Goal: Task Accomplishment & Management: Use online tool/utility

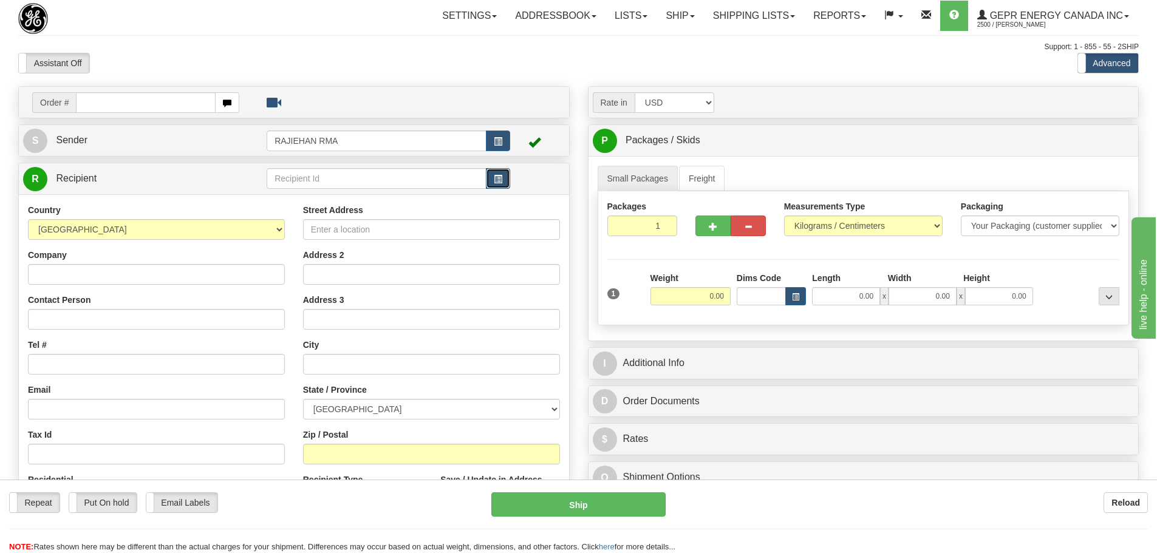
click at [491, 175] on button "button" at bounding box center [498, 178] width 24 height 21
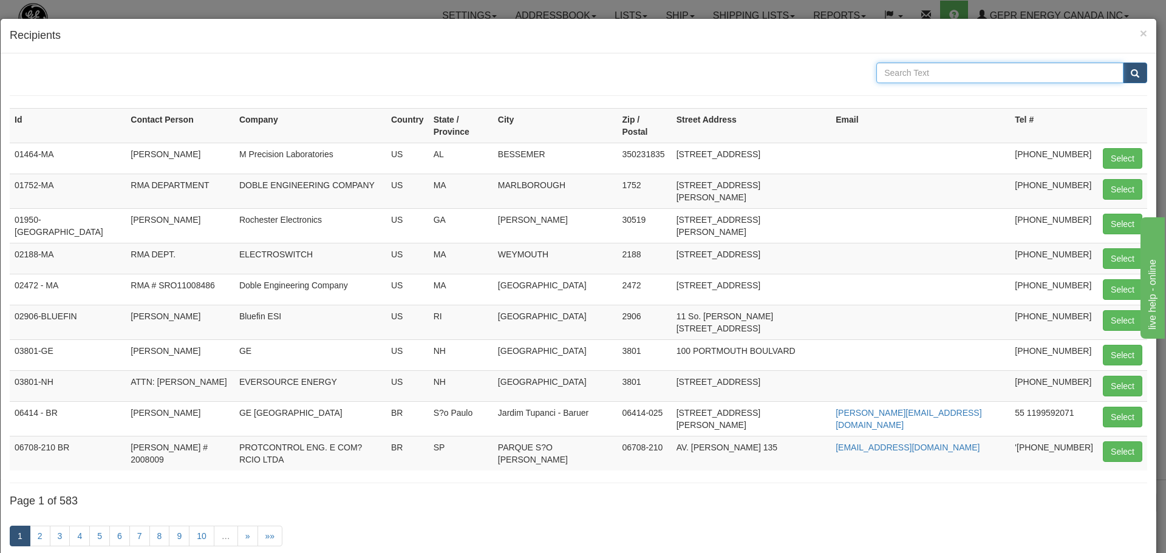
click at [911, 77] on input "text" at bounding box center [1000, 73] width 247 height 21
type input "Anasco"
click at [1123, 76] on button "submit" at bounding box center [1135, 73] width 24 height 21
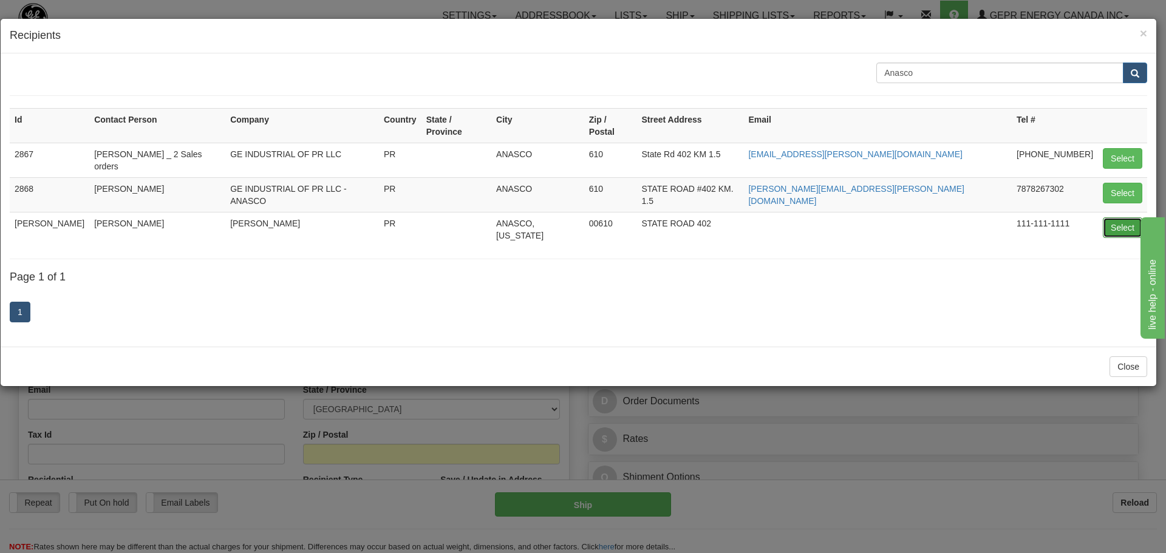
click at [1117, 217] on button "Select" at bounding box center [1122, 227] width 39 height 21
type input "[PERSON_NAME]"
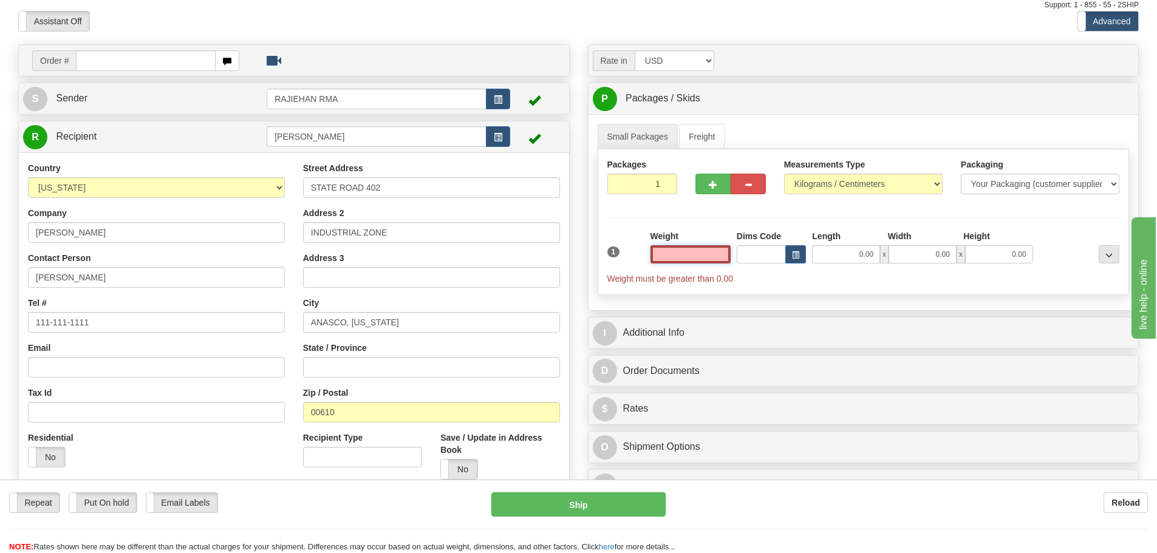
scroll to position [61, 0]
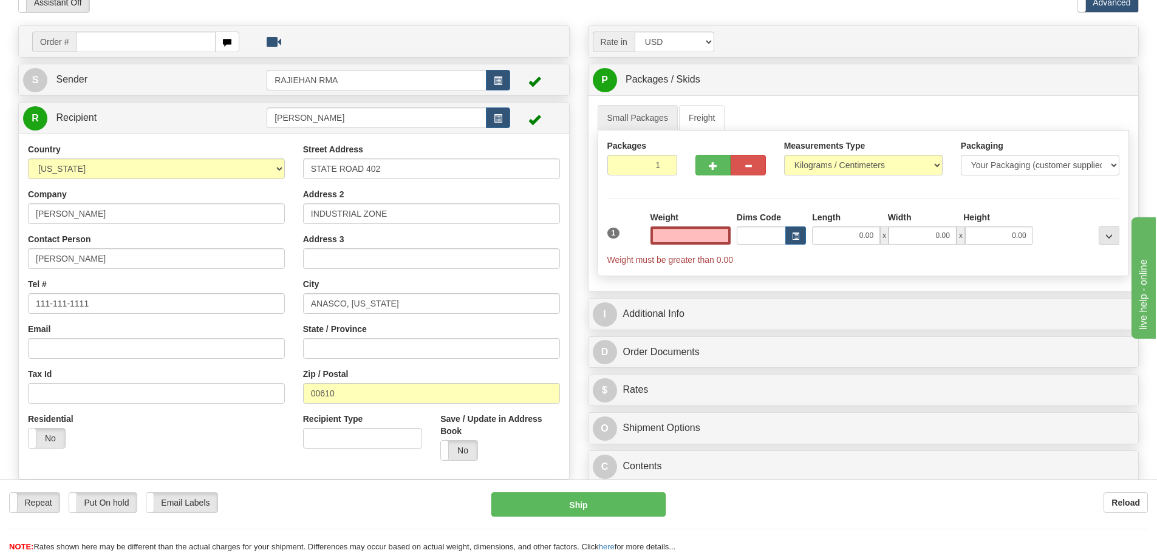
type input "0.00"
click at [336, 383] on div "Zip / Postal 00610" at bounding box center [431, 386] width 257 height 36
drag, startPoint x: 327, startPoint y: 395, endPoint x: 298, endPoint y: 400, distance: 29.6
click at [298, 400] on div "Street Address STATE ROAD 402 Address 2 INDUSTRIAL ZONE Address 3 City ANASCO, …" at bounding box center [431, 306] width 275 height 327
drag, startPoint x: 557, startPoint y: 15, endPoint x: 541, endPoint y: 34, distance: 25.0
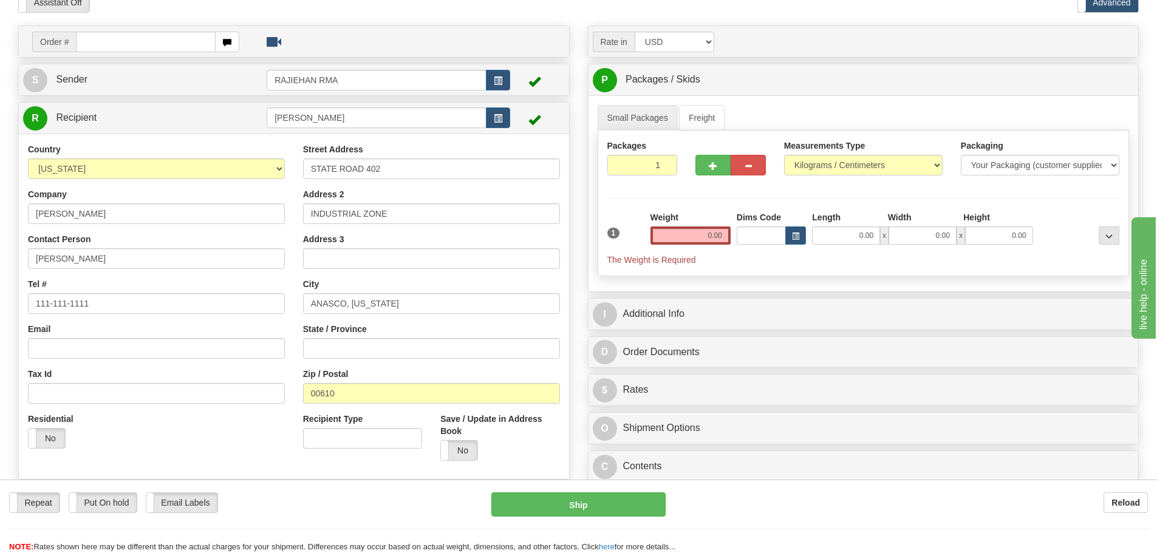
click at [557, 15] on div "Toggle navigation Settings Shipping Preferences Fields Preferences New" at bounding box center [578, 281] width 1157 height 685
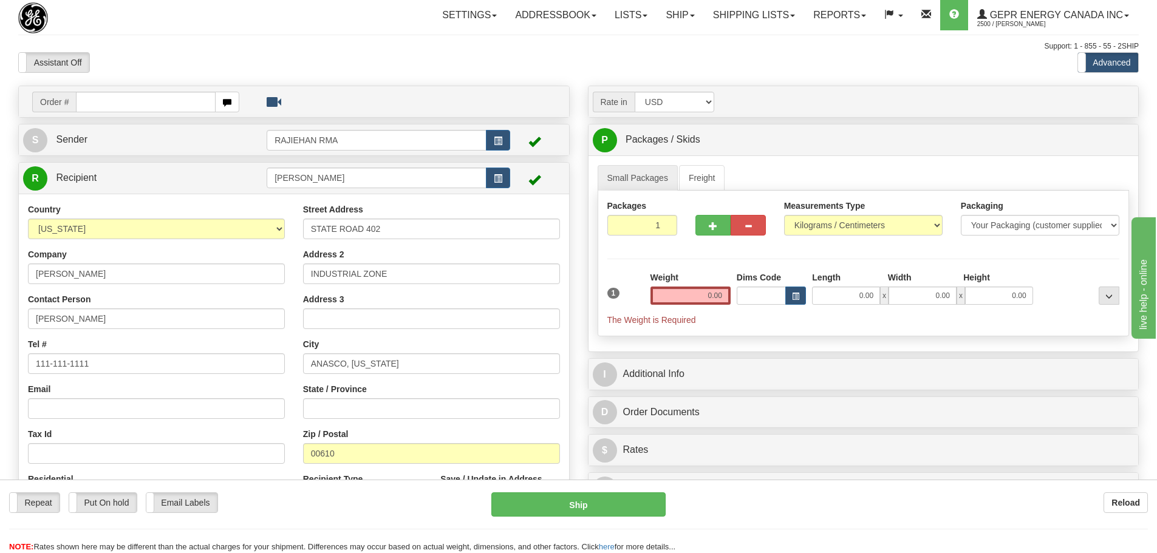
scroll to position [0, 0]
click at [702, 49] on div "Support: 1 - 855 - 55 - 2SHIP" at bounding box center [578, 47] width 1121 height 10
click at [295, 48] on div "Support: 1 - 855 - 55 - 2SHIP" at bounding box center [578, 47] width 1121 height 10
